Goal: Task Accomplishment & Management: Use online tool/utility

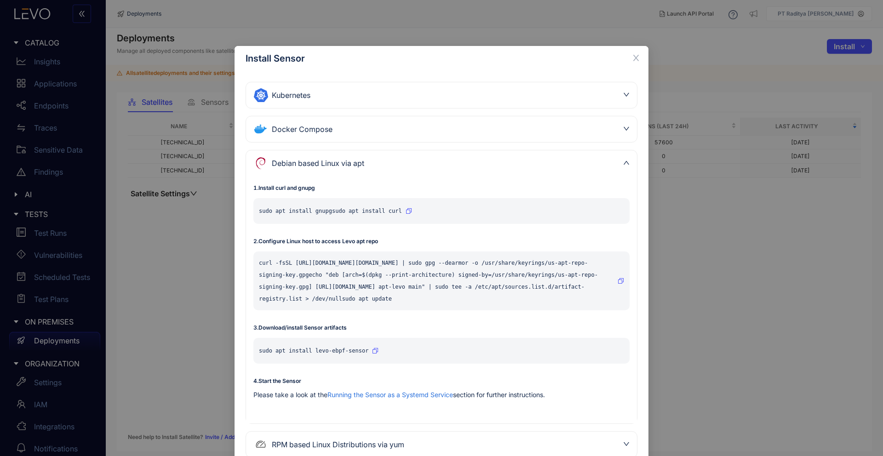
scroll to position [65, 0]
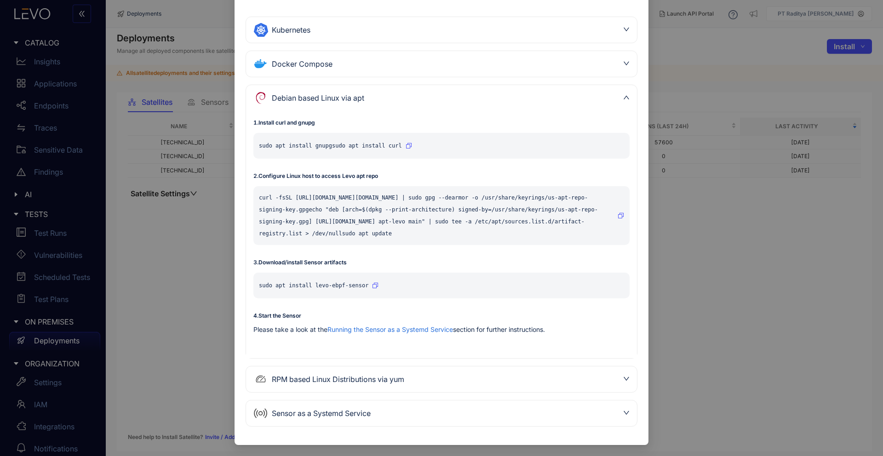
click at [151, 279] on div "Install Sensor Kubernetes 1 . Install levoai Helm repo helm repo add levoai [UR…" at bounding box center [441, 228] width 883 height 456
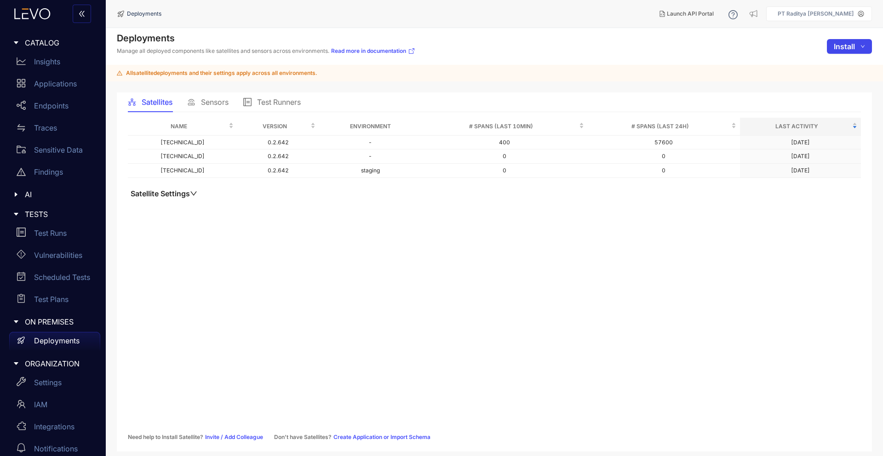
click at [856, 50] on button "Install" at bounding box center [849, 46] width 45 height 15
drag, startPoint x: 837, startPoint y: 78, endPoint x: 838, endPoint y: 69, distance: 8.9
click at [838, 70] on ul "Satellite Sensor Test Runner" at bounding box center [839, 80] width 63 height 49
click at [843, 66] on span "Satellite" at bounding box center [846, 65] width 38 height 10
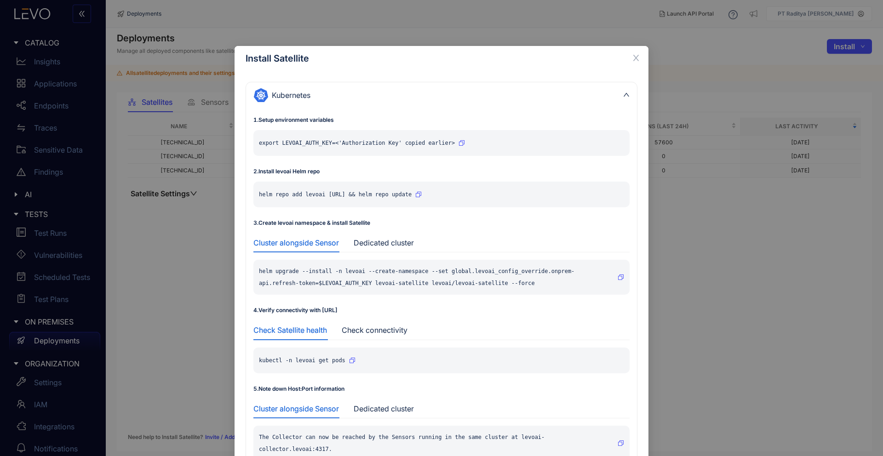
scroll to position [121, 0]
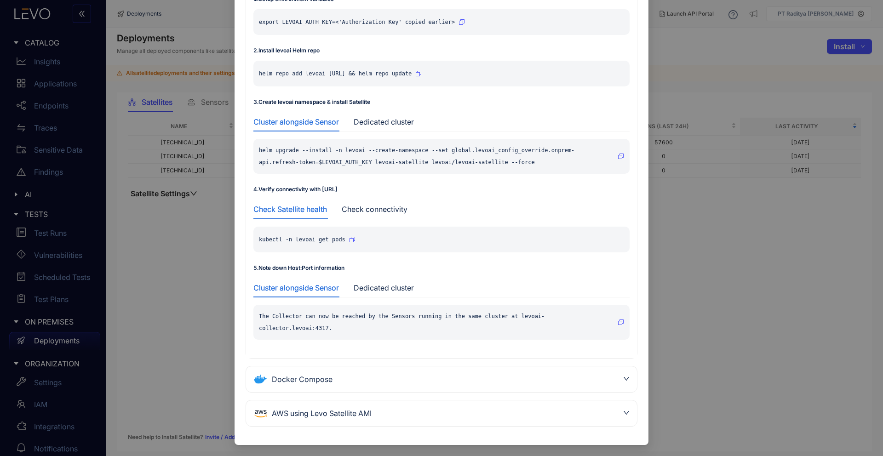
click at [379, 380] on div "Docker Compose" at bounding box center [436, 379] width 365 height 15
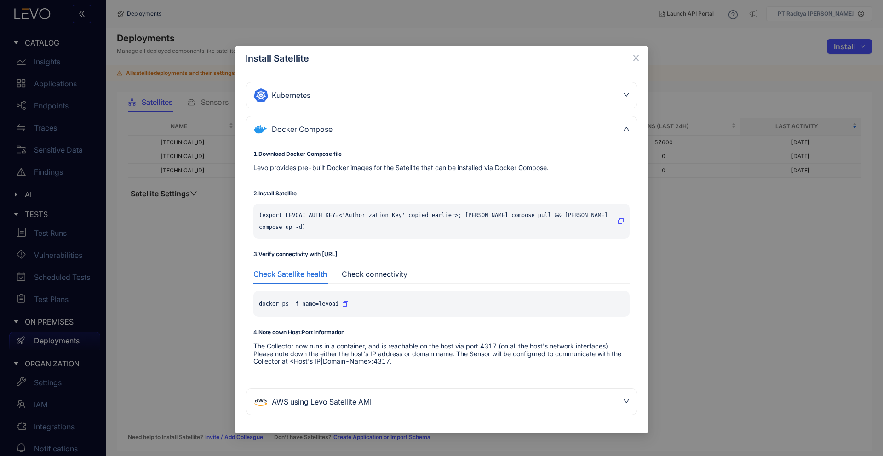
scroll to position [0, 0]
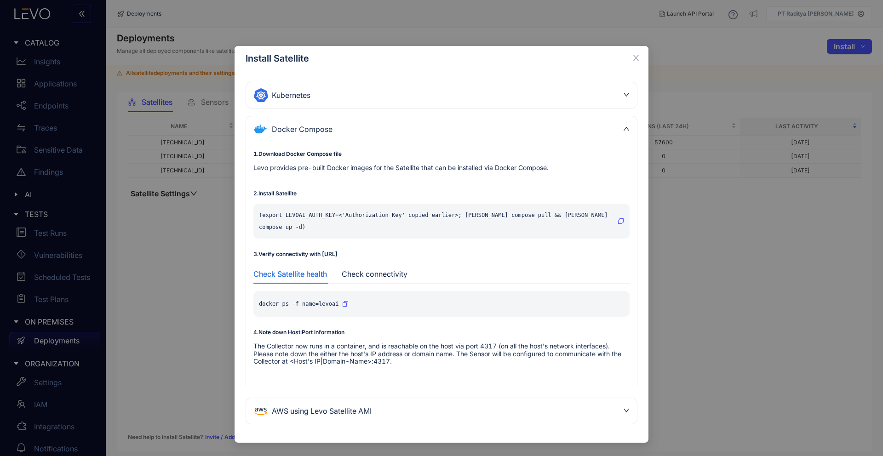
click at [385, 404] on div "AWS using Levo Satellite AMI" at bounding box center [436, 411] width 365 height 15
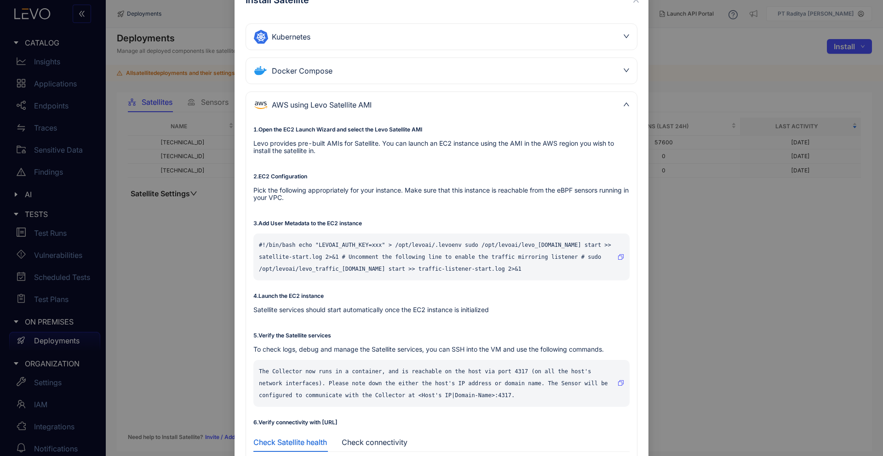
scroll to position [175, 0]
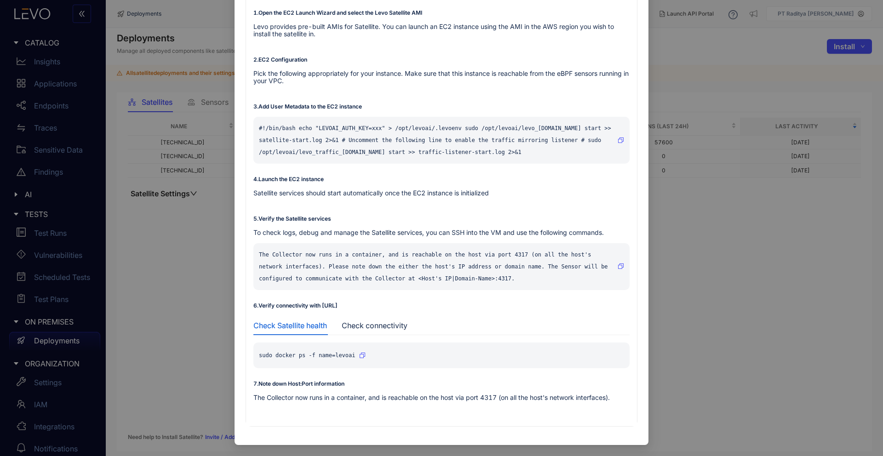
click at [361, 357] on icon "button" at bounding box center [363, 356] width 6 height 6
click at [360, 354] on icon "button" at bounding box center [363, 356] width 6 height 6
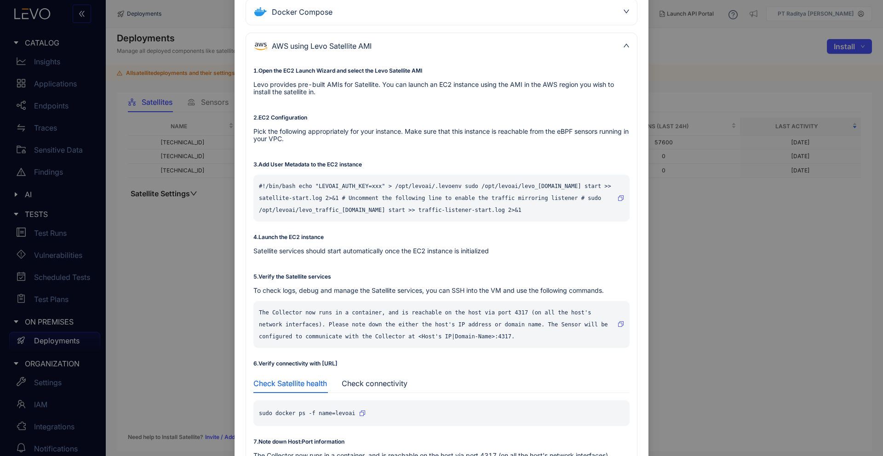
scroll to position [122, 0]
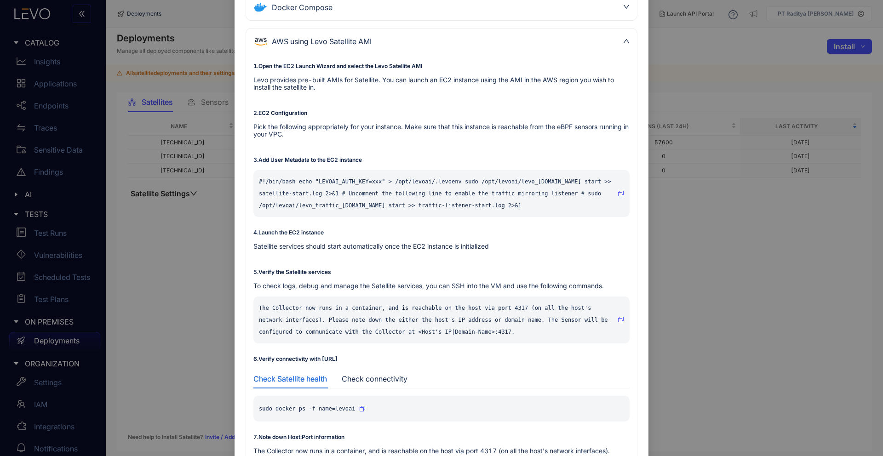
click at [479, 40] on div "AWS using Levo Satellite AMI" at bounding box center [436, 41] width 365 height 15
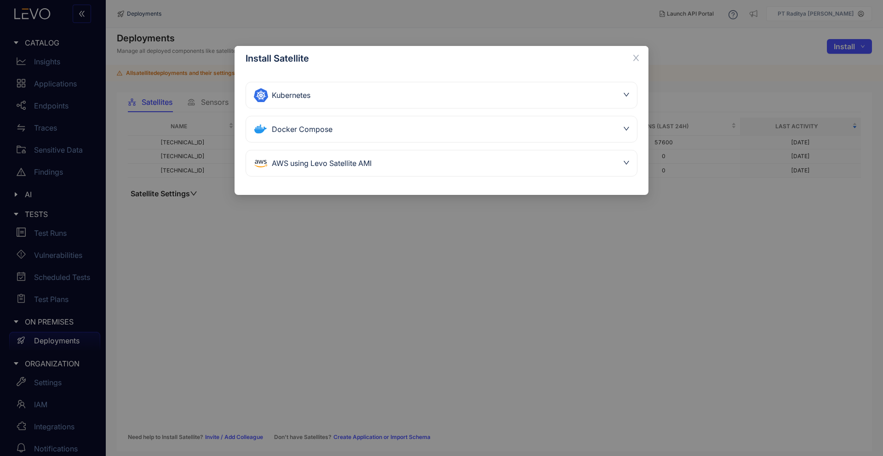
click at [436, 130] on div "Docker Compose" at bounding box center [436, 129] width 365 height 15
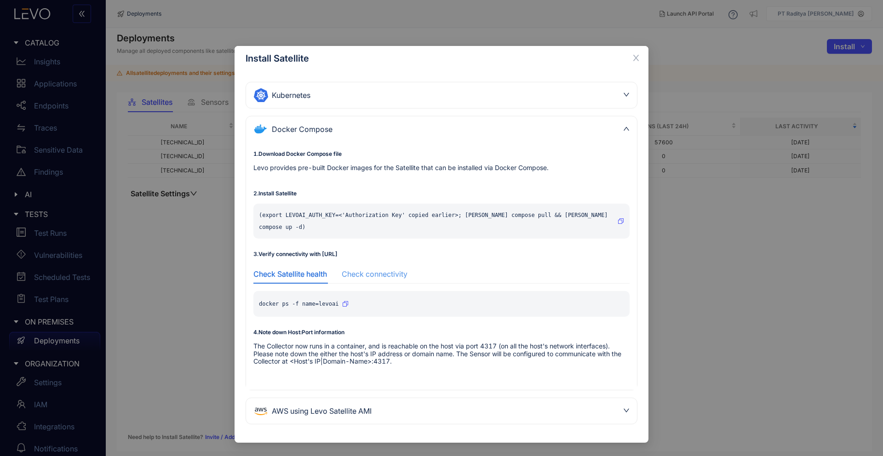
click at [392, 265] on div "Check connectivity" at bounding box center [375, 274] width 66 height 19
click at [514, 301] on icon "button" at bounding box center [512, 304] width 6 height 6
click at [313, 270] on div "Check Satellite health" at bounding box center [291, 274] width 74 height 8
click at [346, 301] on icon "button" at bounding box center [346, 304] width 6 height 6
click at [491, 343] on p "The Collector now runs in a container, and is reachable on the host via port 43…" at bounding box center [442, 354] width 376 height 22
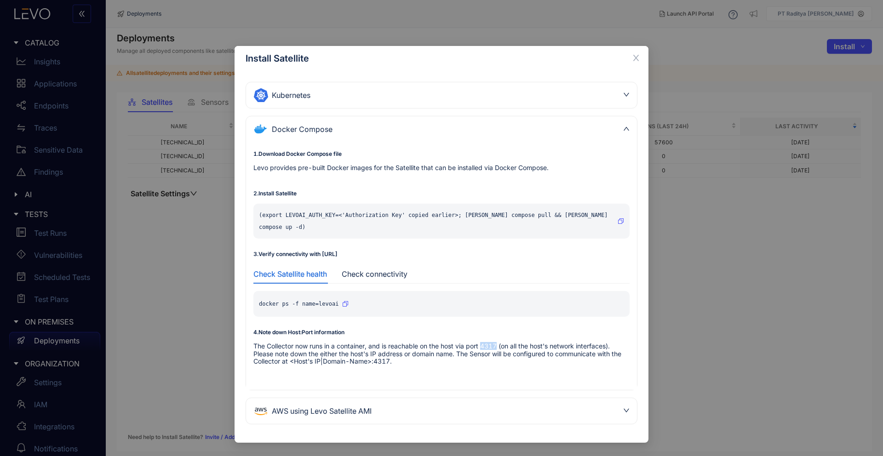
click at [491, 343] on p "The Collector now runs in a container, and is reachable on the host via port 43…" at bounding box center [442, 354] width 376 height 22
copy p "4317"
click at [494, 343] on p "The Collector now runs in a container, and is reachable on the host via port 43…" at bounding box center [442, 354] width 376 height 22
copy p "4317"
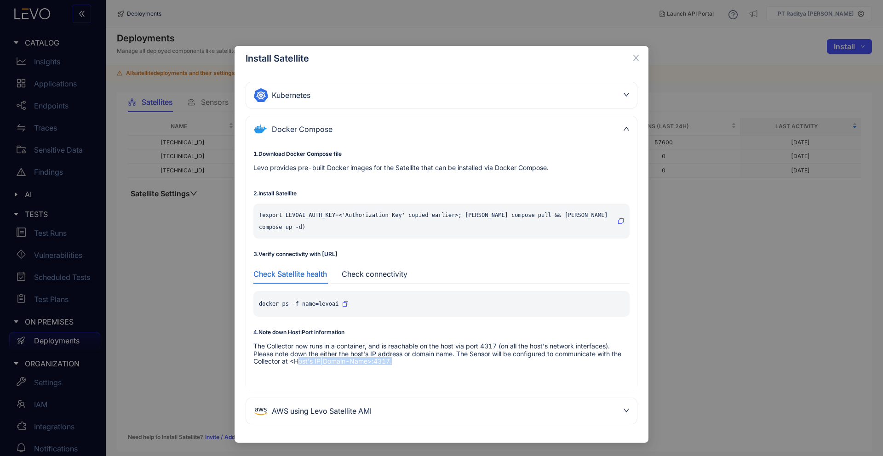
drag, startPoint x: 400, startPoint y: 352, endPoint x: 300, endPoint y: 354, distance: 100.3
click at [300, 354] on p "The Collector now runs in a container, and is reachable on the host via port 43…" at bounding box center [442, 354] width 376 height 22
click at [379, 352] on p "The Collector now runs in a container, and is reachable on the host via port 43…" at bounding box center [442, 354] width 376 height 22
click at [373, 270] on div "Check connectivity" at bounding box center [375, 274] width 66 height 8
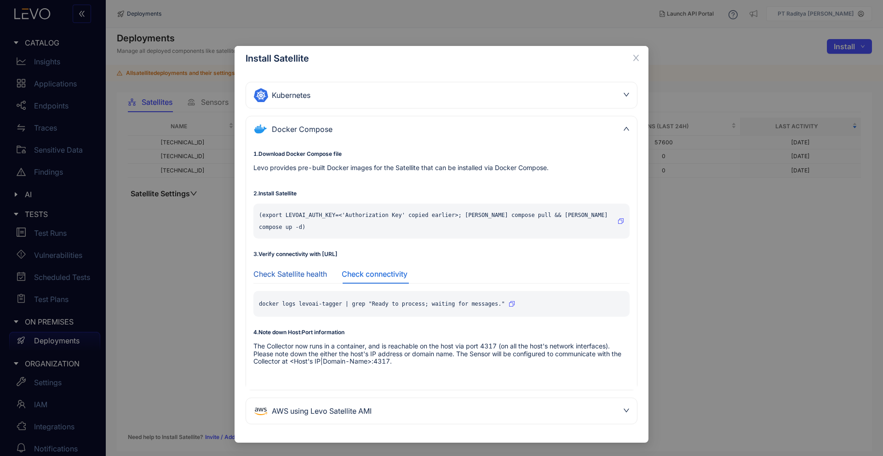
click at [309, 270] on div "Check Satellite health" at bounding box center [291, 274] width 74 height 8
click at [380, 353] on p "The Collector now runs in a container, and is reachable on the host via port 43…" at bounding box center [442, 354] width 376 height 22
copy p "4317"
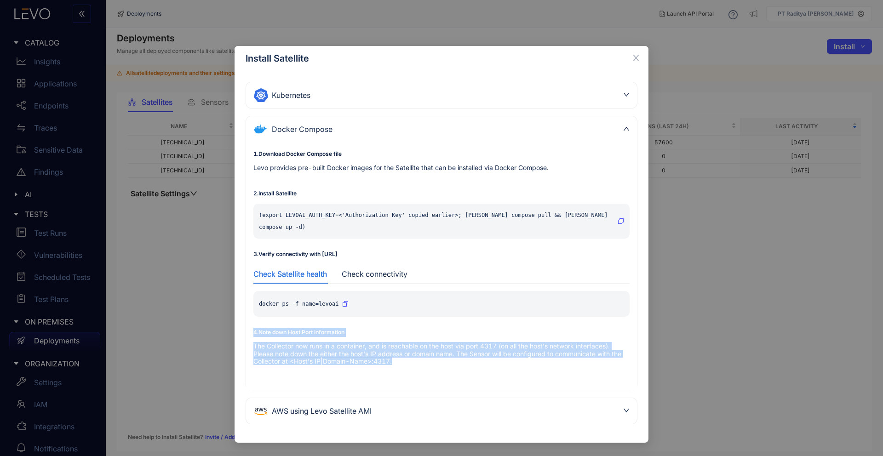
drag, startPoint x: 404, startPoint y: 350, endPoint x: 247, endPoint y: 323, distance: 159.6
click at [247, 323] on div "1 . Download Docker Compose file Levo provides pre-built Docker images for the …" at bounding box center [441, 266] width 391 height 248
copy div "4 . Note down Host:Port information The Collector now runs in a container, and …"
